Goal: Task Accomplishment & Management: Complete application form

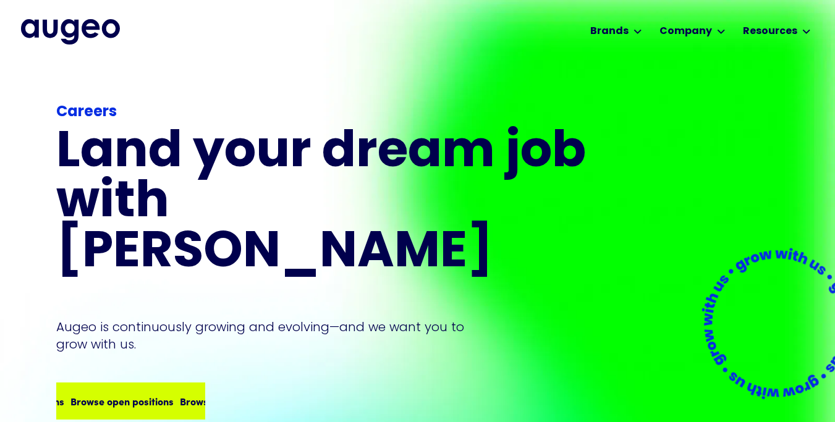
click at [178, 394] on div "Browse open positions" at bounding box center [229, 401] width 103 height 15
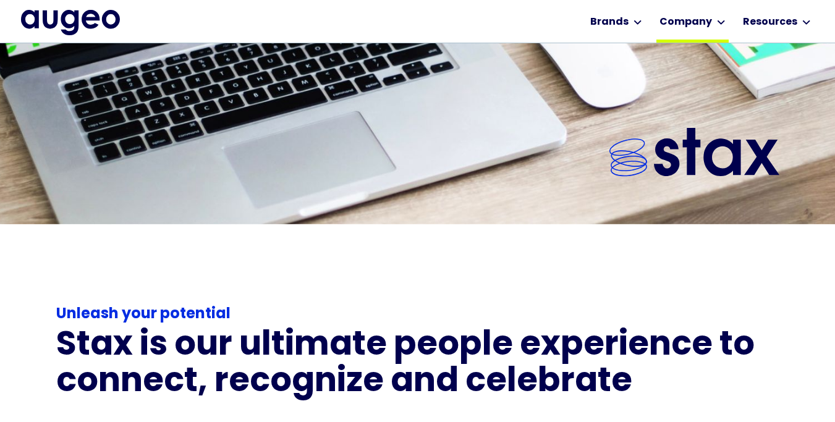
scroll to position [1899, 0]
